Goal: Information Seeking & Learning: Learn about a topic

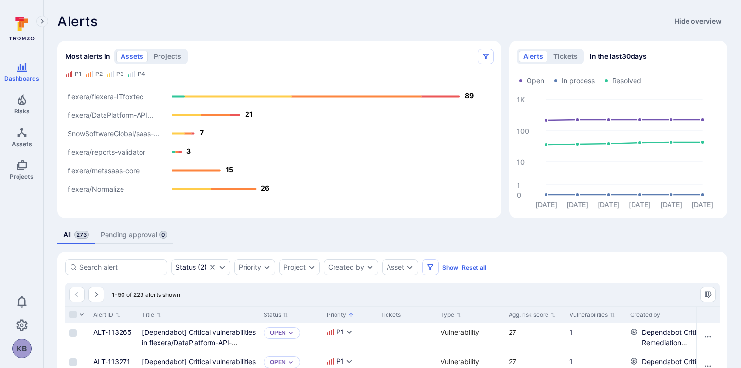
click at [117, 190] on text "flexera/Normalize" at bounding box center [96, 189] width 56 height 8
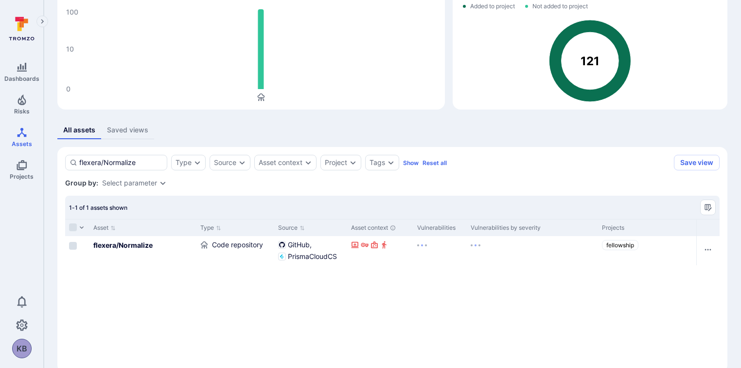
scroll to position [84, 0]
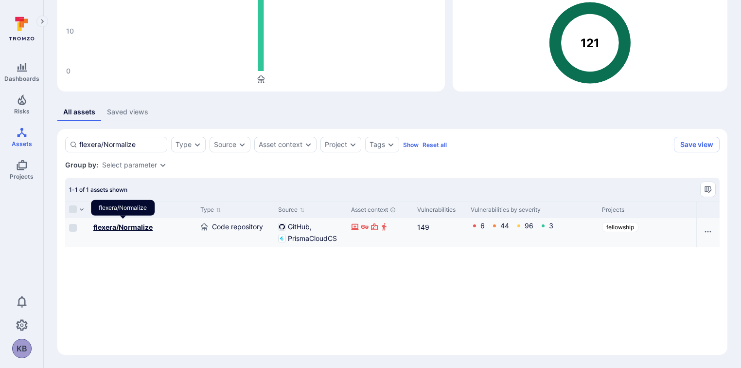
click at [95, 225] on b "flexera/Normalize" at bounding box center [122, 227] width 59 height 8
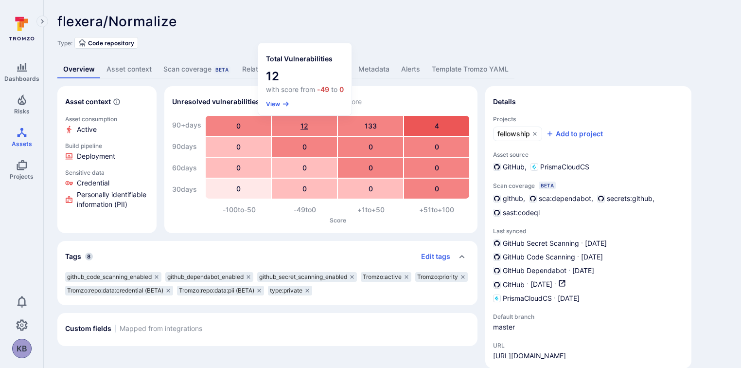
click at [305, 121] on div "12" at bounding box center [304, 126] width 65 height 20
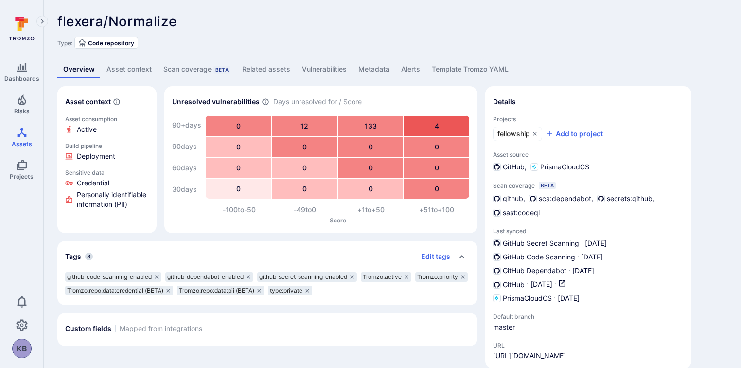
click at [305, 123] on div "12" at bounding box center [304, 126] width 65 height 20
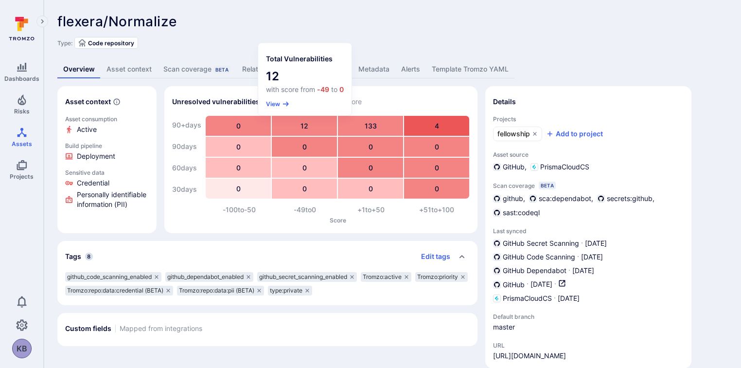
click at [274, 99] on section "Total Vulnerabilities 12 with score from -49 to 0 View" at bounding box center [304, 79] width 93 height 72
click at [274, 102] on button "View" at bounding box center [278, 103] width 24 height 7
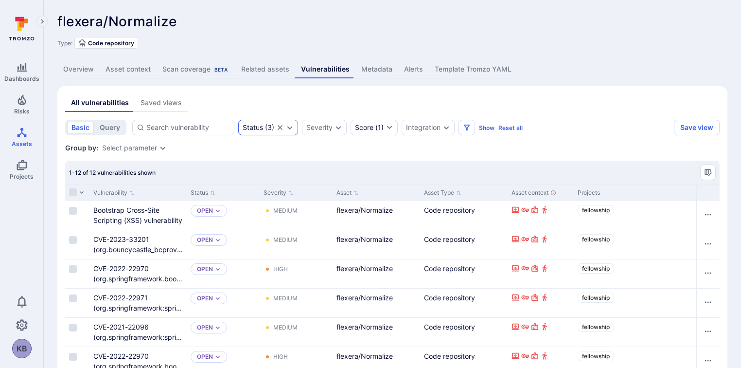
click at [281, 121] on div "Status ( 3 )" at bounding box center [268, 128] width 60 height 16
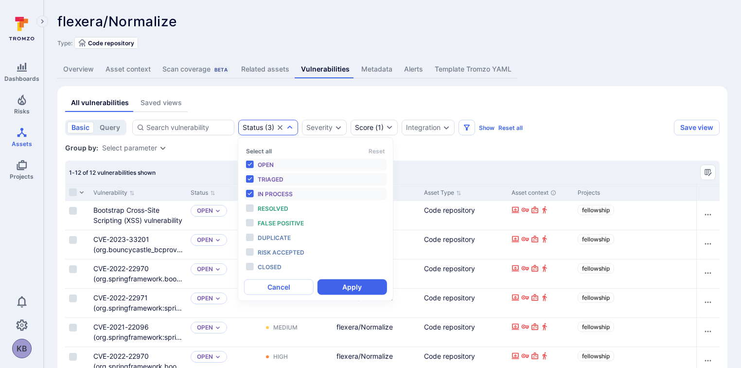
scroll to position [8, 0]
click at [478, 152] on div "Group by: Select parameter" at bounding box center [392, 148] width 654 height 10
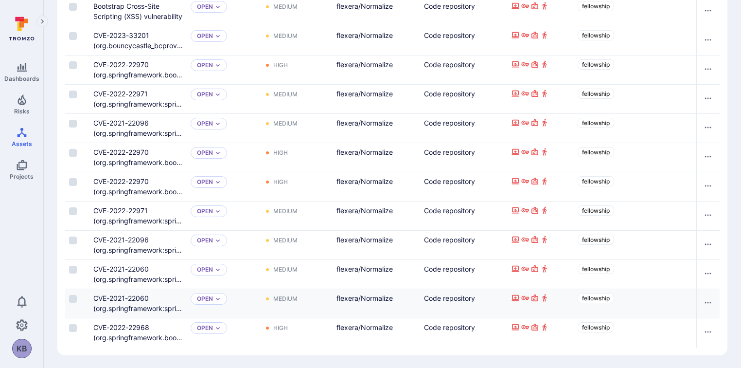
scroll to position [208, 0]
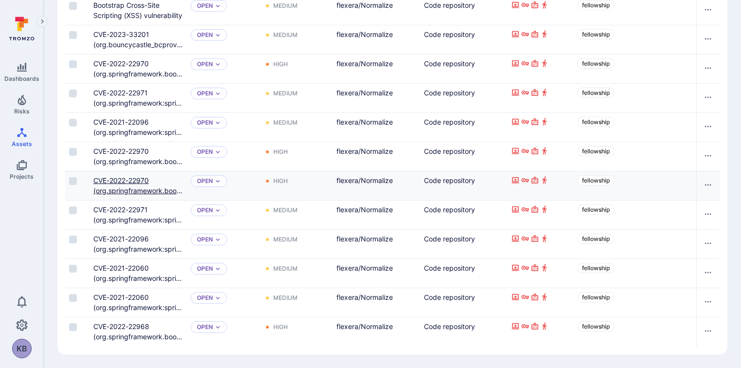
click at [117, 179] on link "CVE-2022-22970 (org.springframework.boot:spring-boot-starter-aop)" at bounding box center [137, 190] width 89 height 29
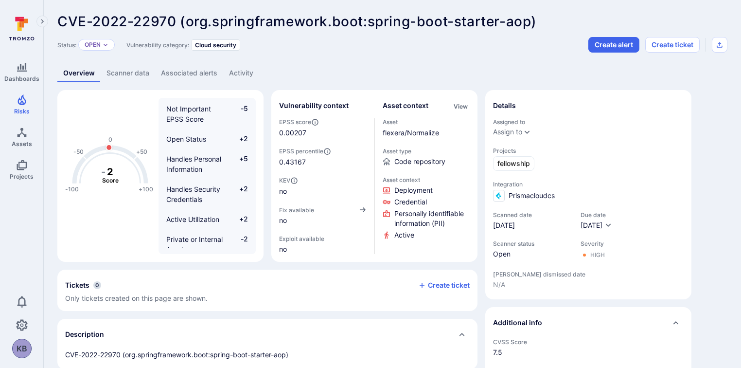
scroll to position [2, 0]
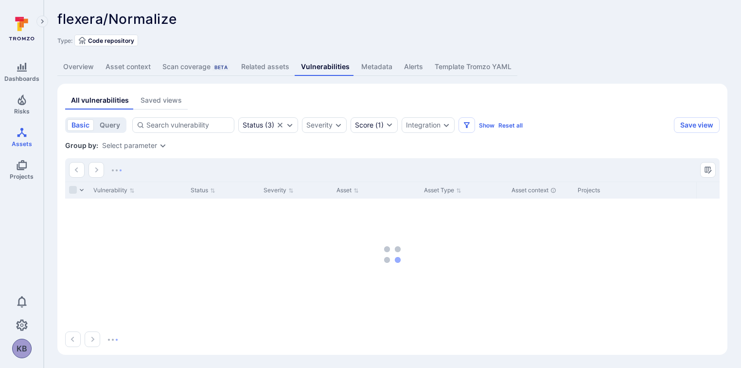
click at [116, 37] on span "Code repository" at bounding box center [111, 40] width 46 height 7
click at [223, 37] on div "Type: Code repository" at bounding box center [392, 41] width 670 height 12
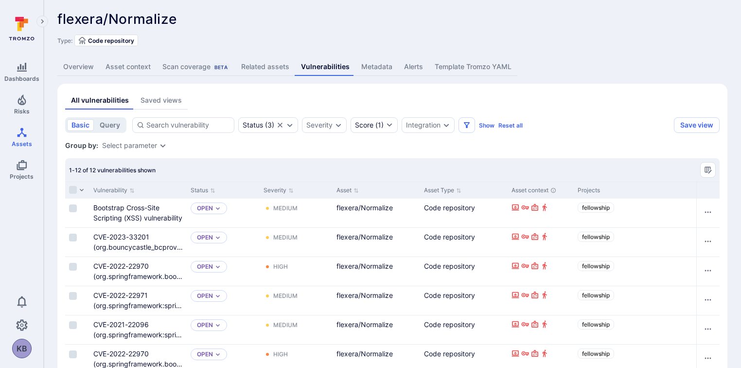
scroll to position [208, 0]
